Goal: Task Accomplishment & Management: Manage account settings

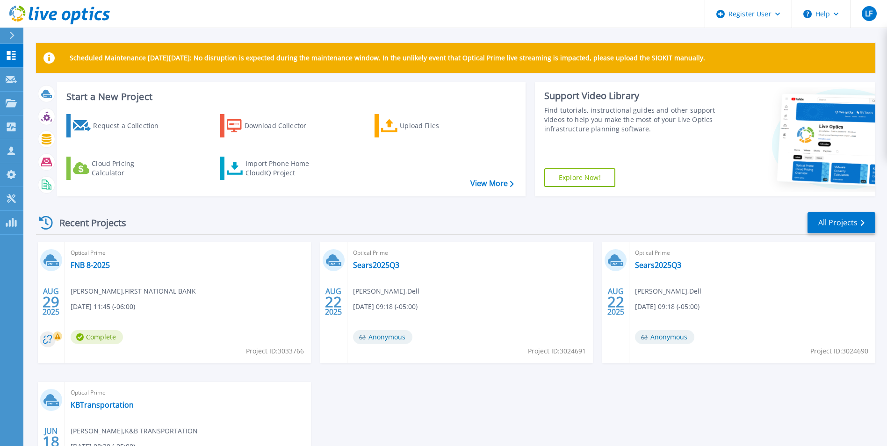
click at [10, 37] on icon at bounding box center [11, 35] width 5 height 7
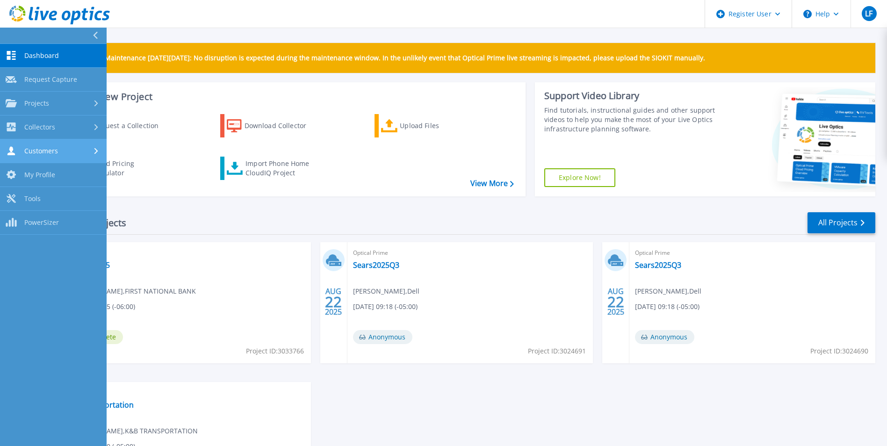
click at [95, 151] on icon at bounding box center [96, 151] width 4 height 6
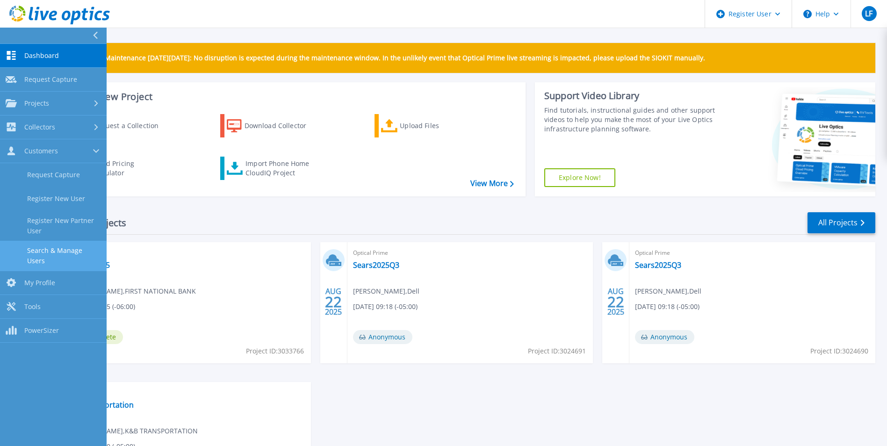
click at [79, 252] on link "Search & Manage Users" at bounding box center [53, 256] width 107 height 30
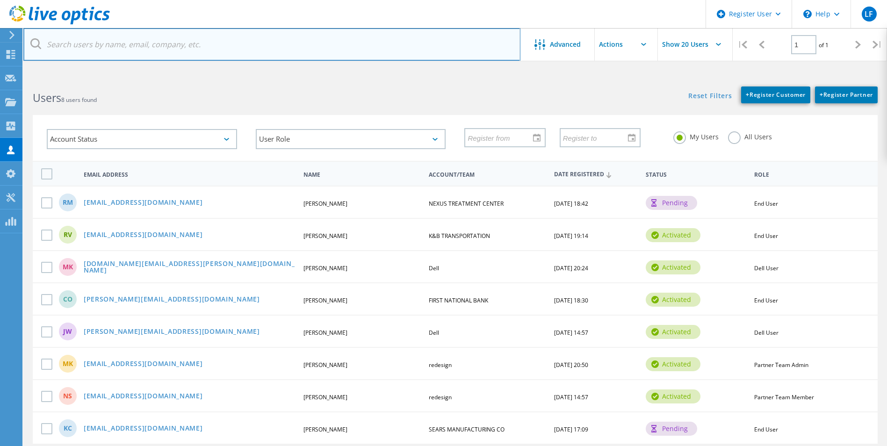
click at [132, 48] on input "text" at bounding box center [271, 44] width 497 height 33
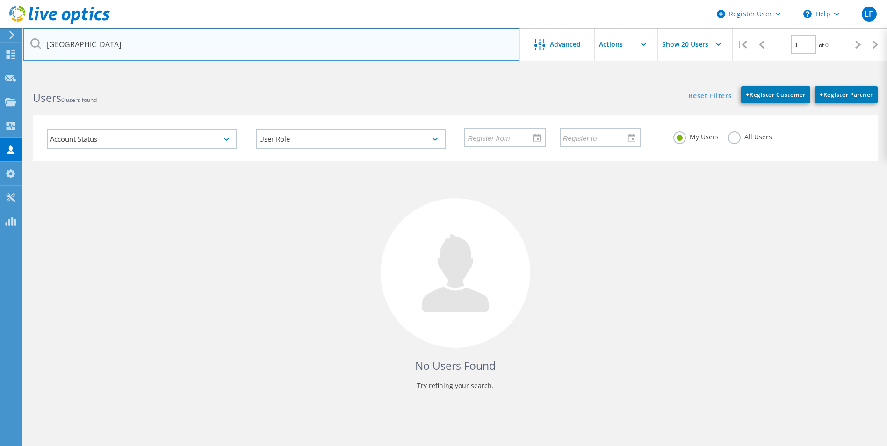
click at [149, 48] on input "northern state university" at bounding box center [271, 44] width 497 height 33
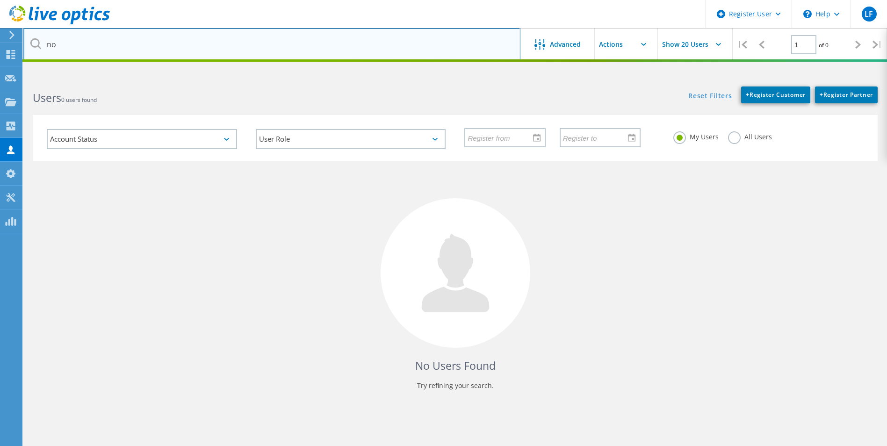
type input "n"
type input "jeremy iverson"
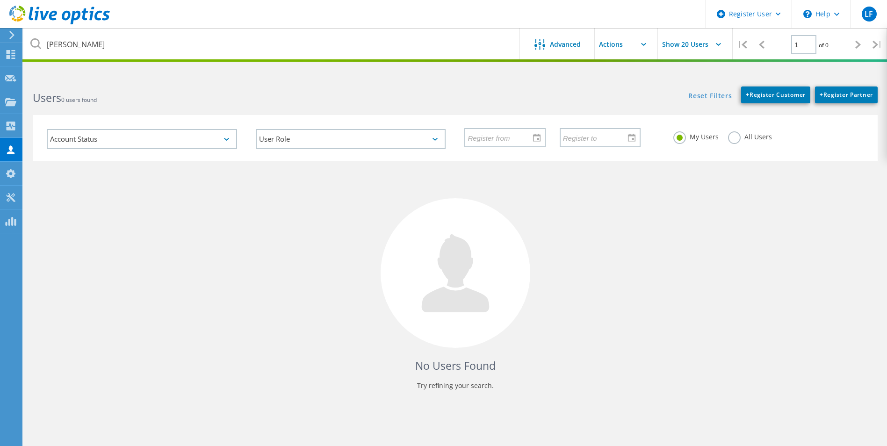
click at [36, 44] on icon at bounding box center [35, 43] width 11 height 11
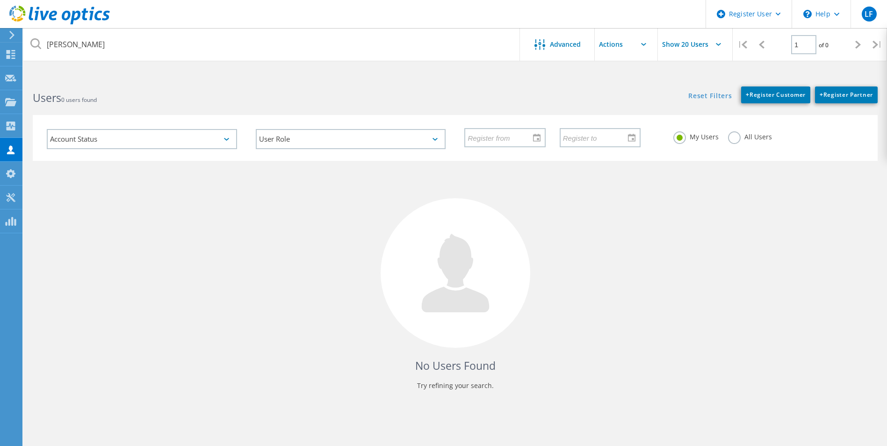
click at [8, 39] on div at bounding box center [10, 35] width 14 height 8
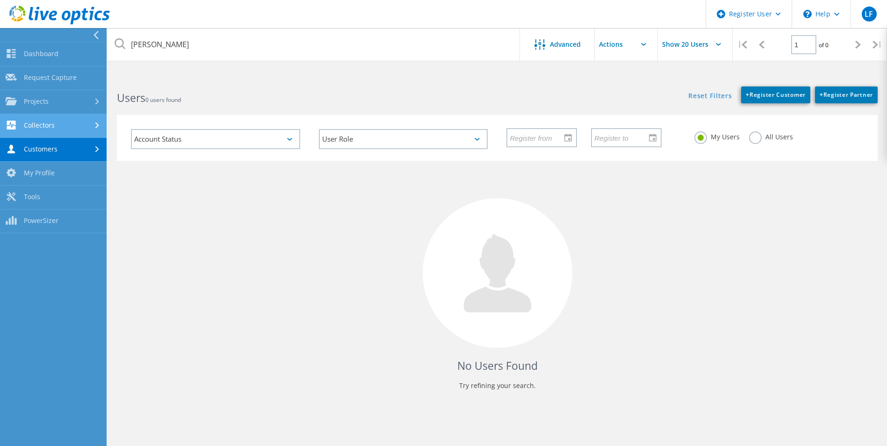
click at [94, 128] on div at bounding box center [98, 126] width 10 height 6
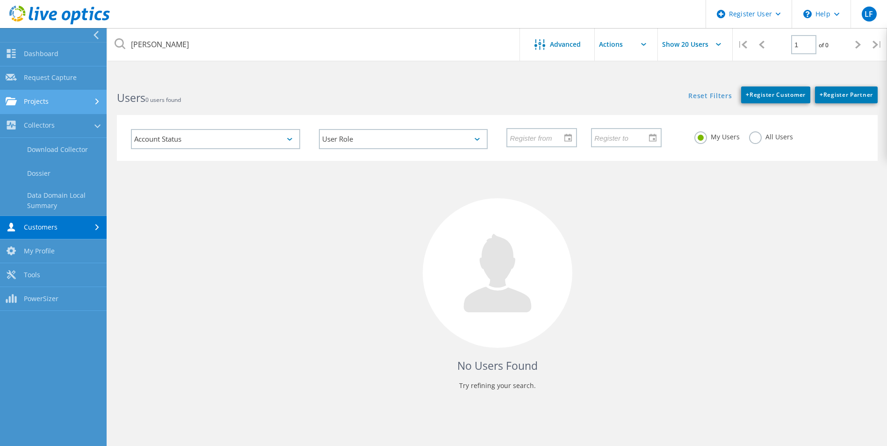
click at [97, 101] on use at bounding box center [97, 102] width 4 height 6
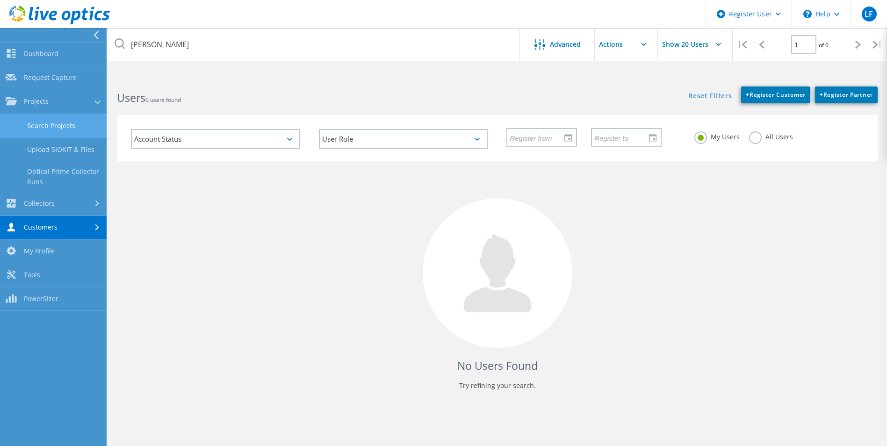
click at [55, 124] on link "Search Projects" at bounding box center [53, 126] width 107 height 24
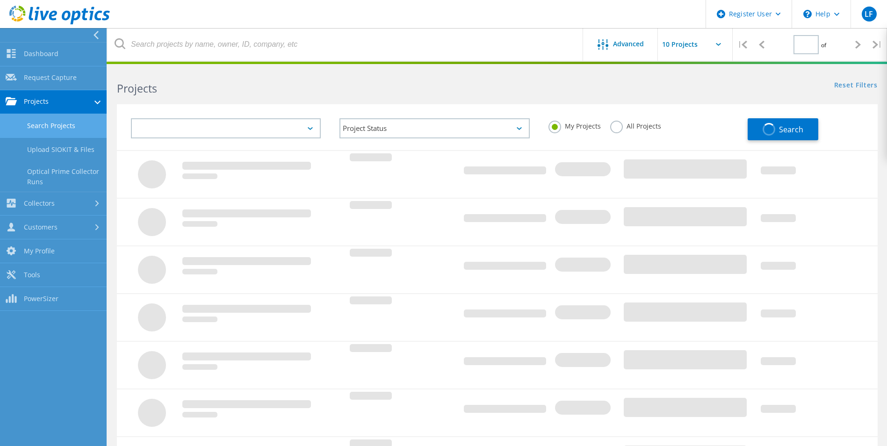
type input "1"
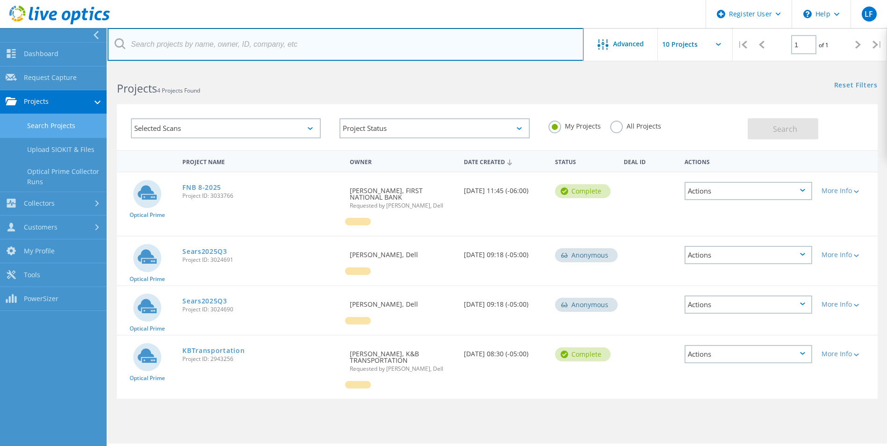
click at [203, 44] on input "text" at bounding box center [346, 44] width 476 height 33
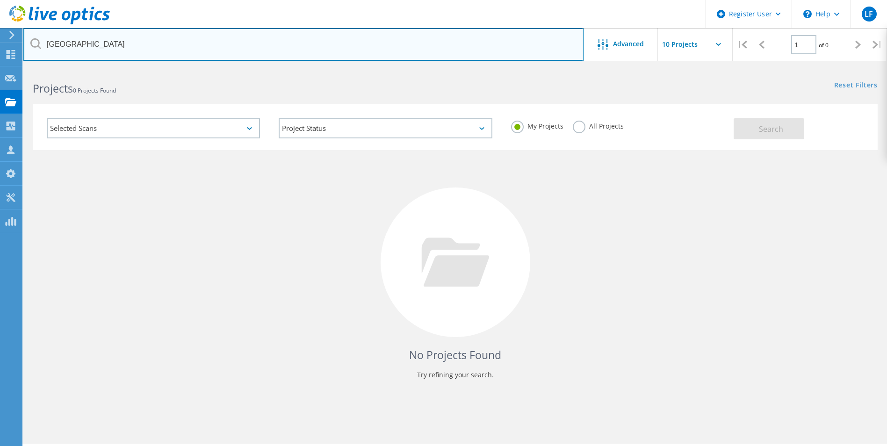
drag, startPoint x: 171, startPoint y: 41, endPoint x: 23, endPoint y: 47, distance: 147.4
click at [23, 47] on input "northern state university" at bounding box center [303, 44] width 560 height 33
type input "j"
type input "northern"
